Goal: Information Seeking & Learning: Understand process/instructions

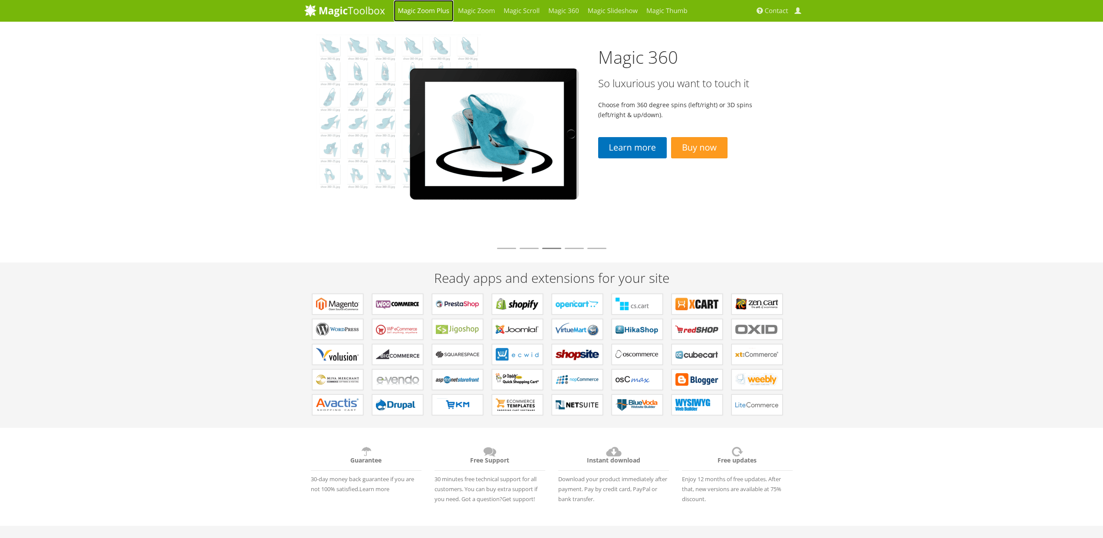
click at [433, 10] on link "Magic Zoom Plus" at bounding box center [424, 11] width 60 height 22
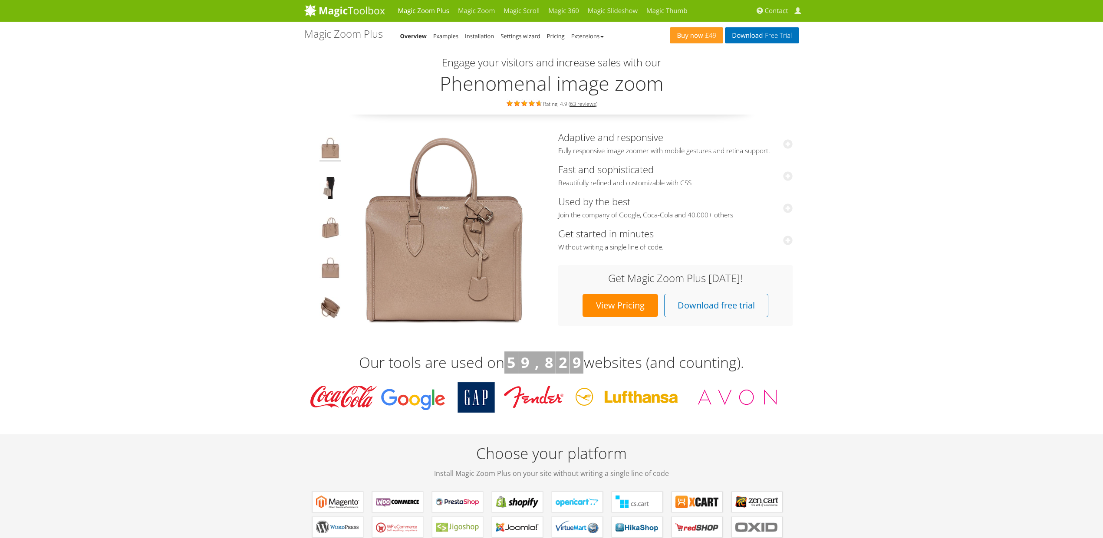
click at [482, 40] on li "Installation" at bounding box center [479, 36] width 29 height 10
click at [483, 36] on link "Installation" at bounding box center [479, 36] width 29 height 8
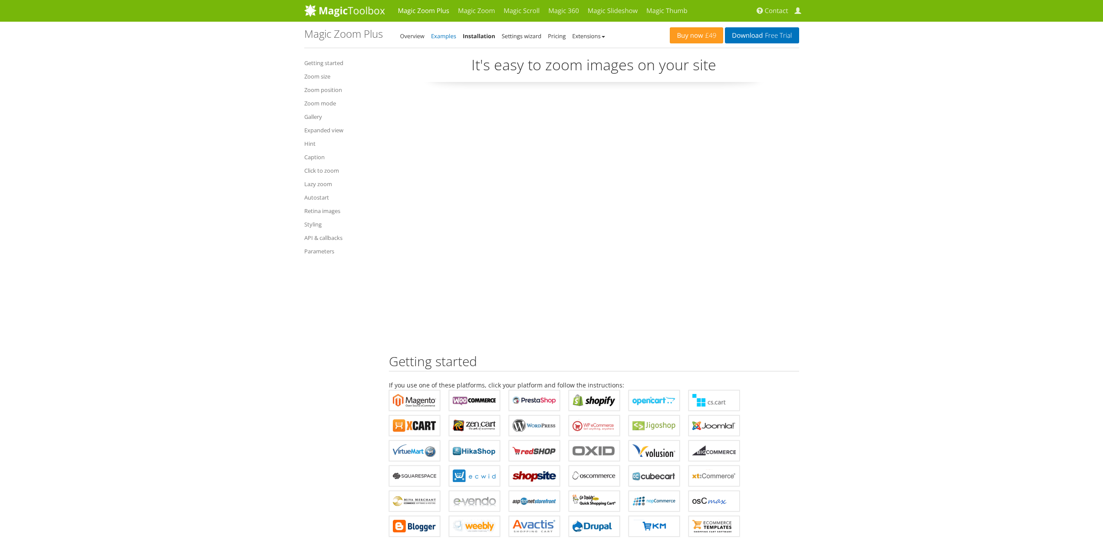
click at [440, 36] on link "Examples" at bounding box center [443, 36] width 25 height 8
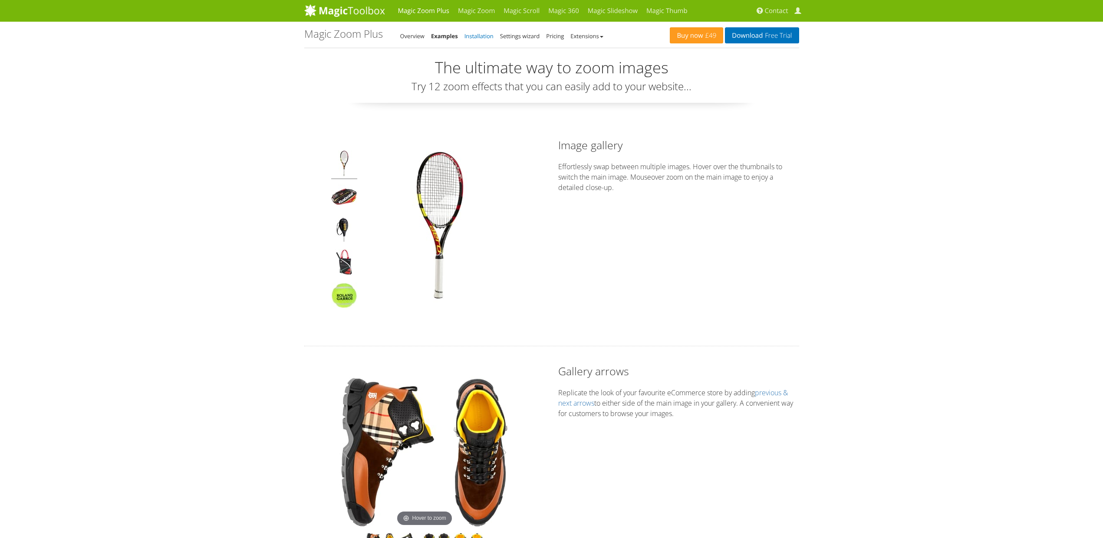
click at [478, 35] on link "Installation" at bounding box center [478, 36] width 29 height 8
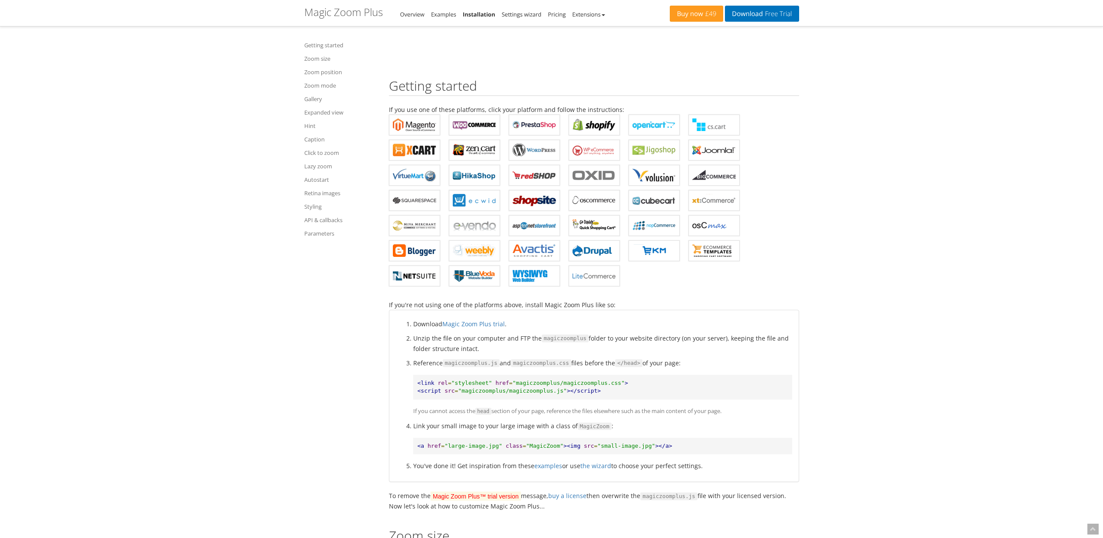
scroll to position [320, 0]
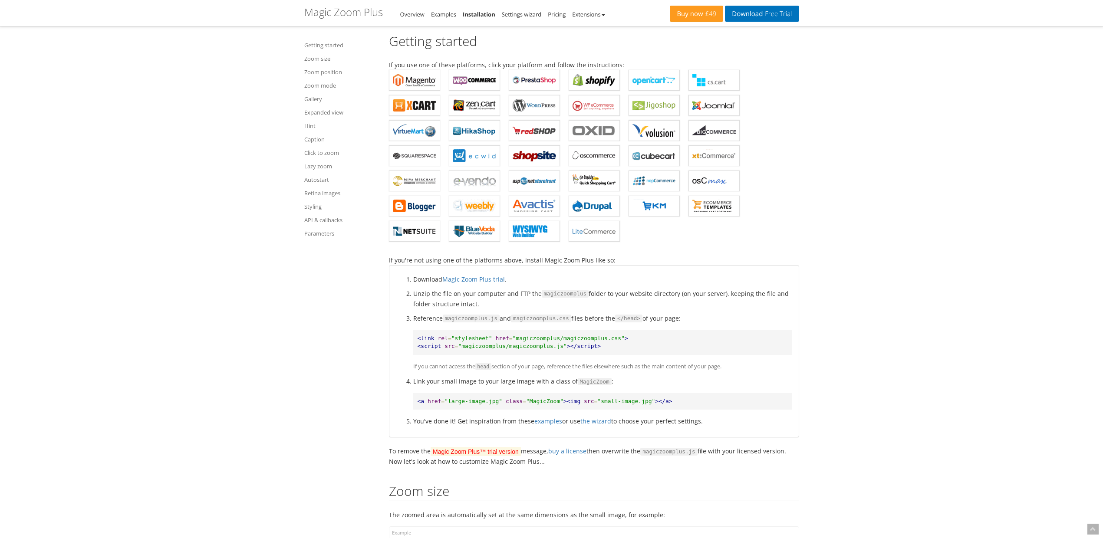
click at [682, 331] on pre "<link rel = "stylesheet" href = "magiczoomplus/magiczoomplus.css" > <script src…" at bounding box center [602, 342] width 379 height 25
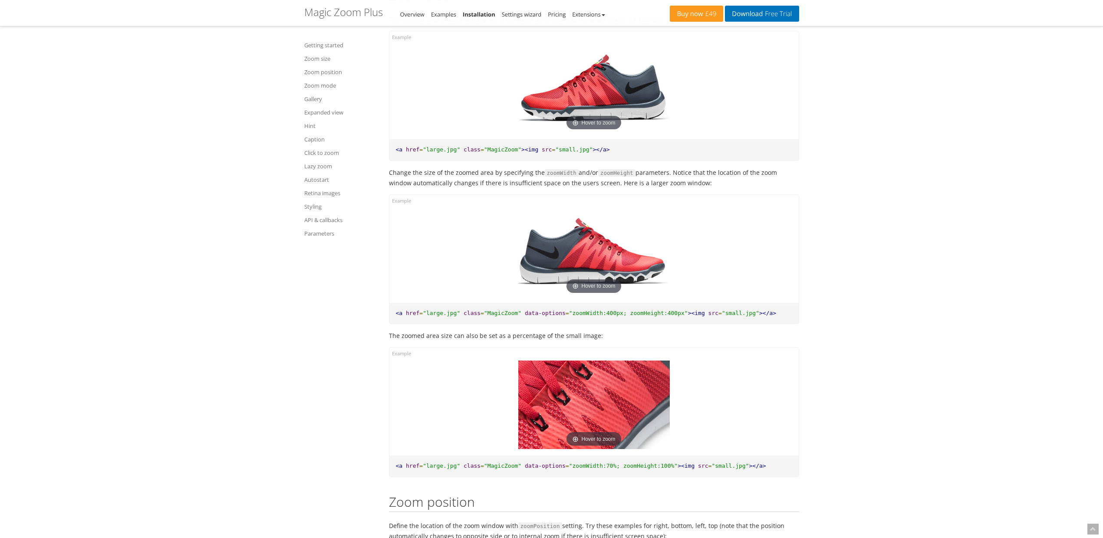
scroll to position [860, 0]
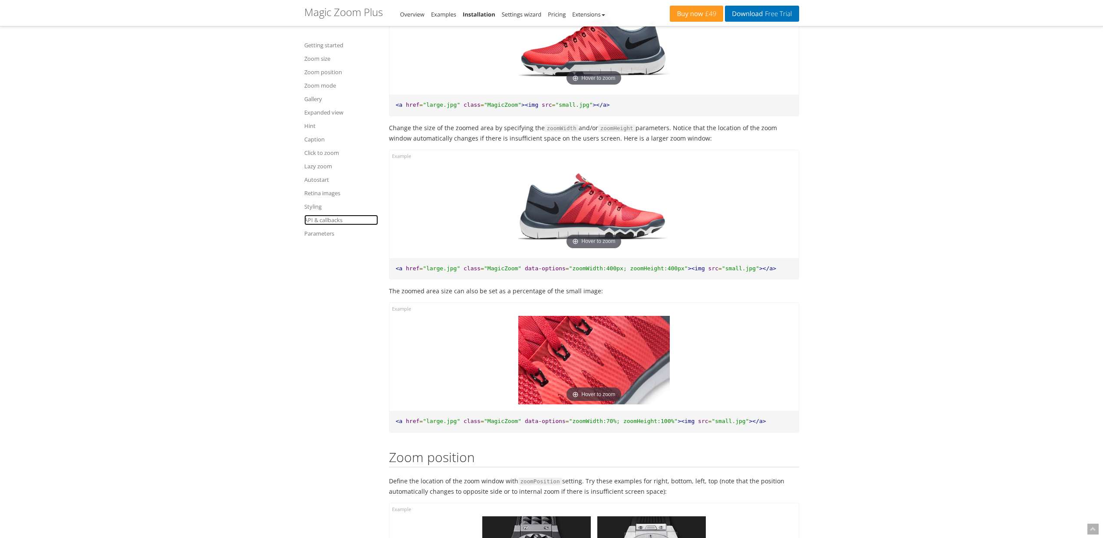
click at [321, 220] on link "API & callbacks" at bounding box center [341, 220] width 74 height 10
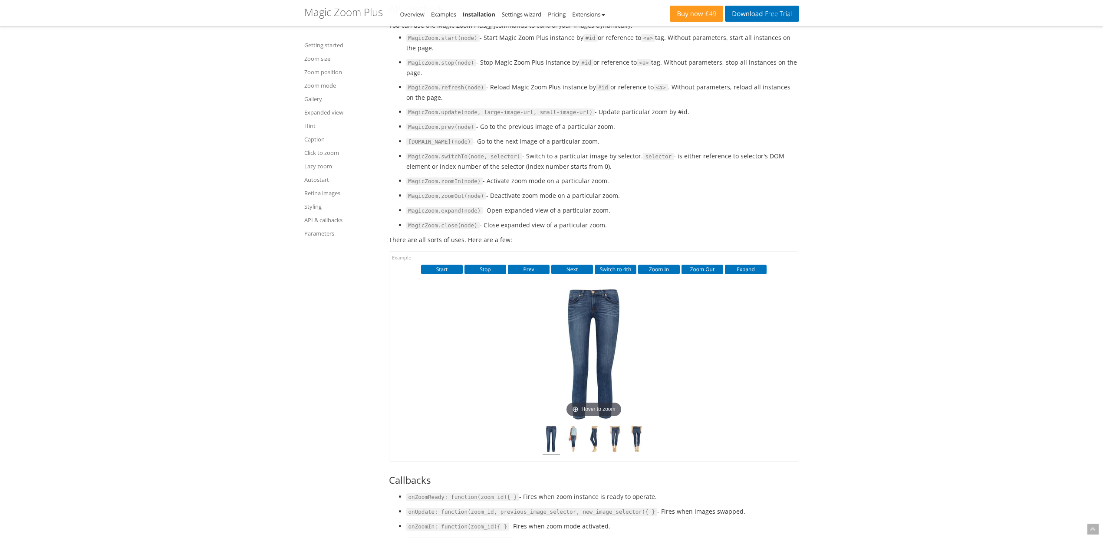
drag, startPoint x: 410, startPoint y: 102, endPoint x: 595, endPoint y: 140, distance: 188.8
click at [595, 140] on ul "MagicZoom.start(node) - Start Magic Zoom Plus instance by #id or reference to <…" at bounding box center [594, 132] width 410 height 198
click at [595, 78] on li "MagicZoom.stop(node) - Stop Magic Zoom Plus instance by #id or reference to <a>…" at bounding box center [602, 67] width 393 height 20
drag, startPoint x: 568, startPoint y: 137, endPoint x: 405, endPoint y: 99, distance: 167.9
click at [405, 99] on ul "MagicZoom.start(node) - Start Magic Zoom Plus instance by #id or reference to <…" at bounding box center [594, 132] width 410 height 198
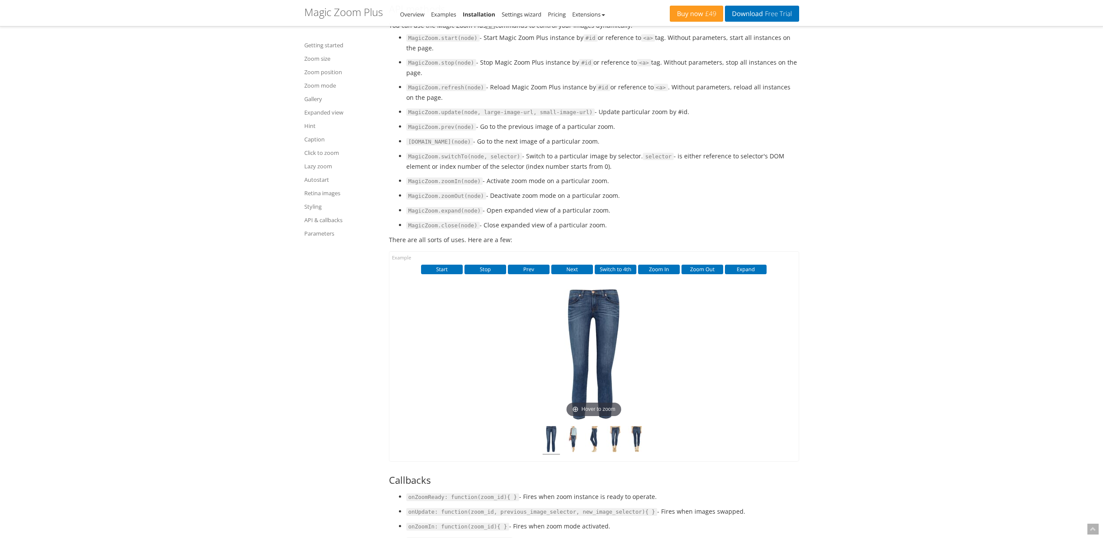
copy ul "MagicZoom.start(node) - Start Magic Zoom Plus instance by #id or reference to <…"
